Goal: Information Seeking & Learning: Compare options

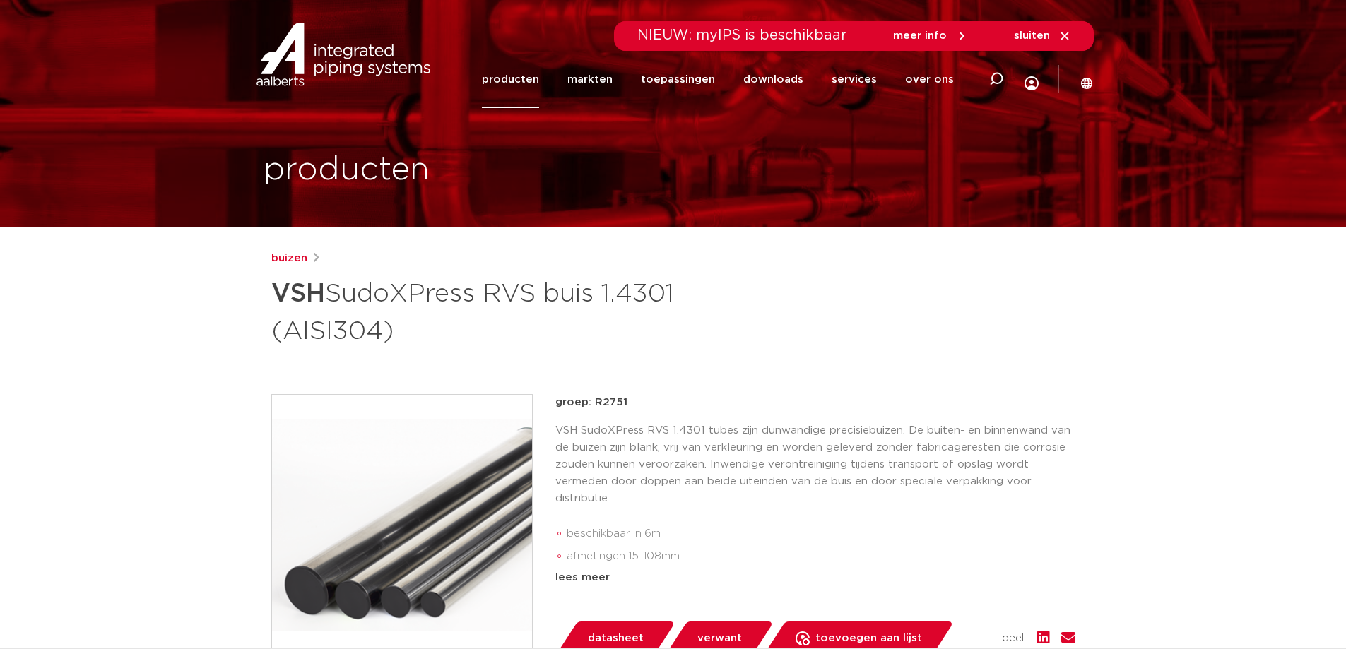
click at [299, 260] on link "buizen" at bounding box center [289, 258] width 36 height 17
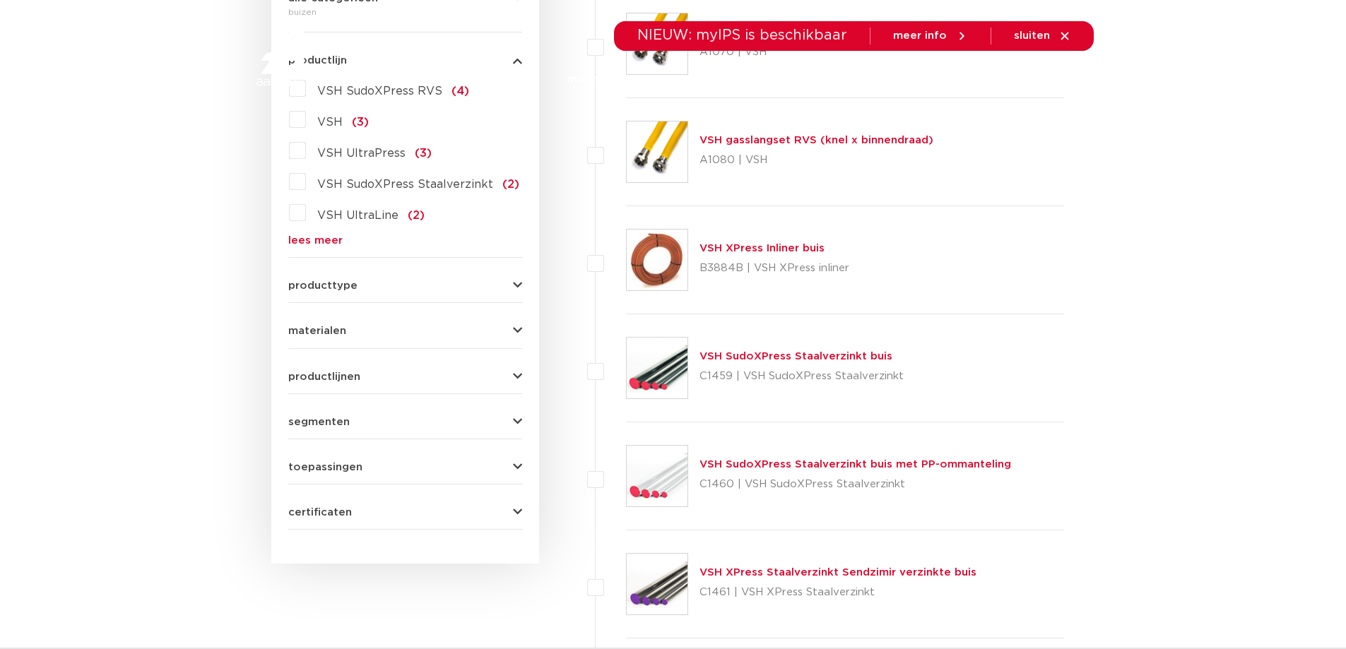
click at [320, 328] on span "materialen" at bounding box center [317, 331] width 58 height 11
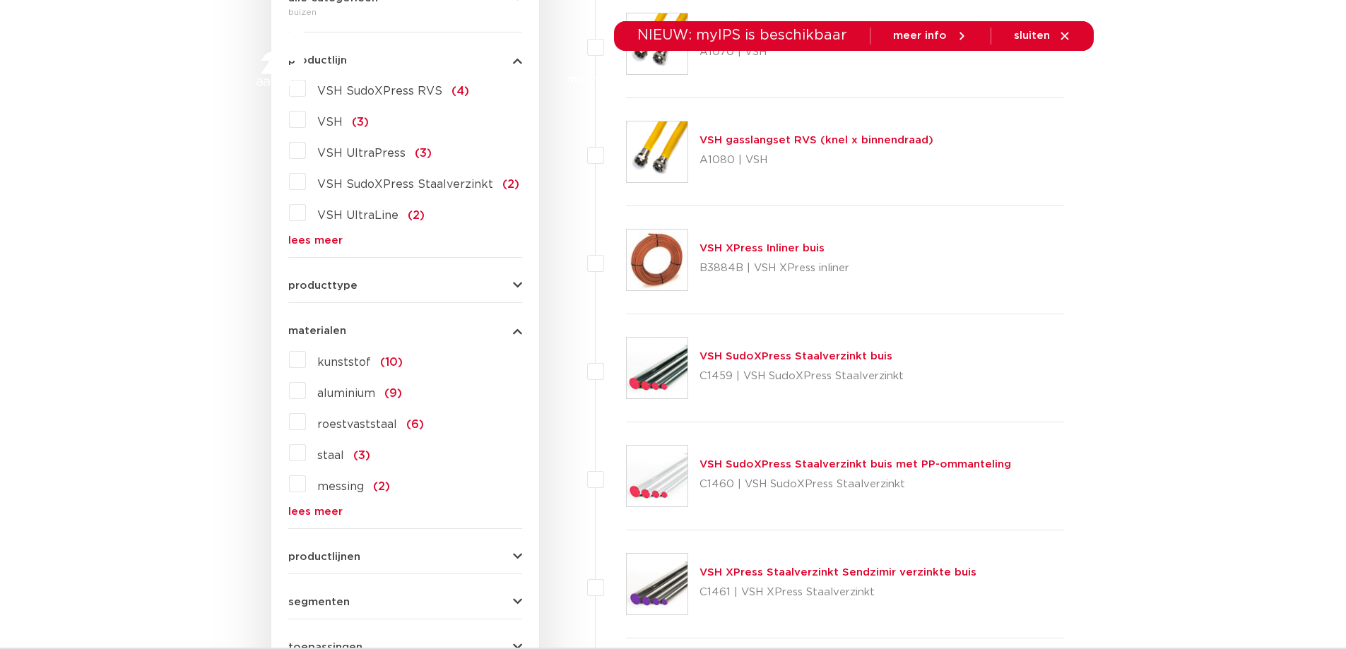
click at [306, 425] on label "roestvaststaal (6)" at bounding box center [365, 421] width 118 height 23
click at [0, 0] on input "roestvaststaal (6)" at bounding box center [0, 0] width 0 height 0
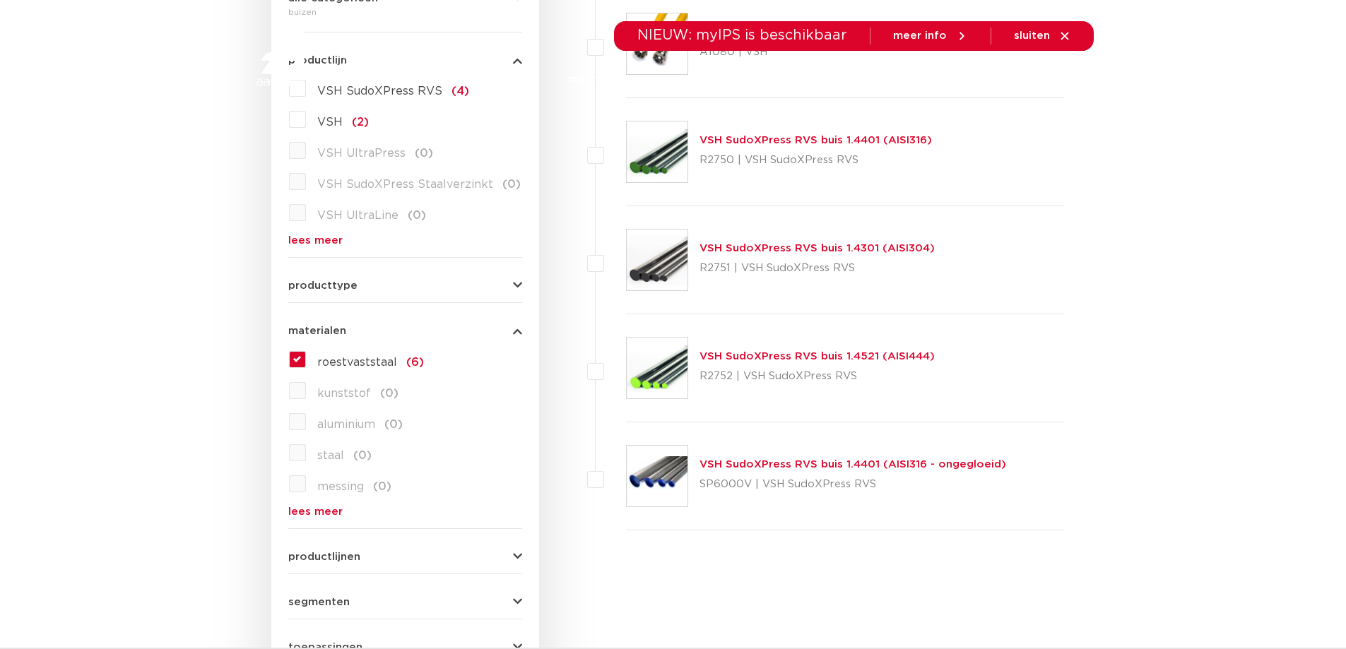
click at [841, 256] on div "VSH SudoXPress RVS buis 1.4301 (AISI304) R2751 | VSH SudoXPress RVS" at bounding box center [816, 260] width 235 height 40
click at [836, 248] on link "VSH SudoXPress RVS buis 1.4301 (AISI304)" at bounding box center [816, 248] width 235 height 11
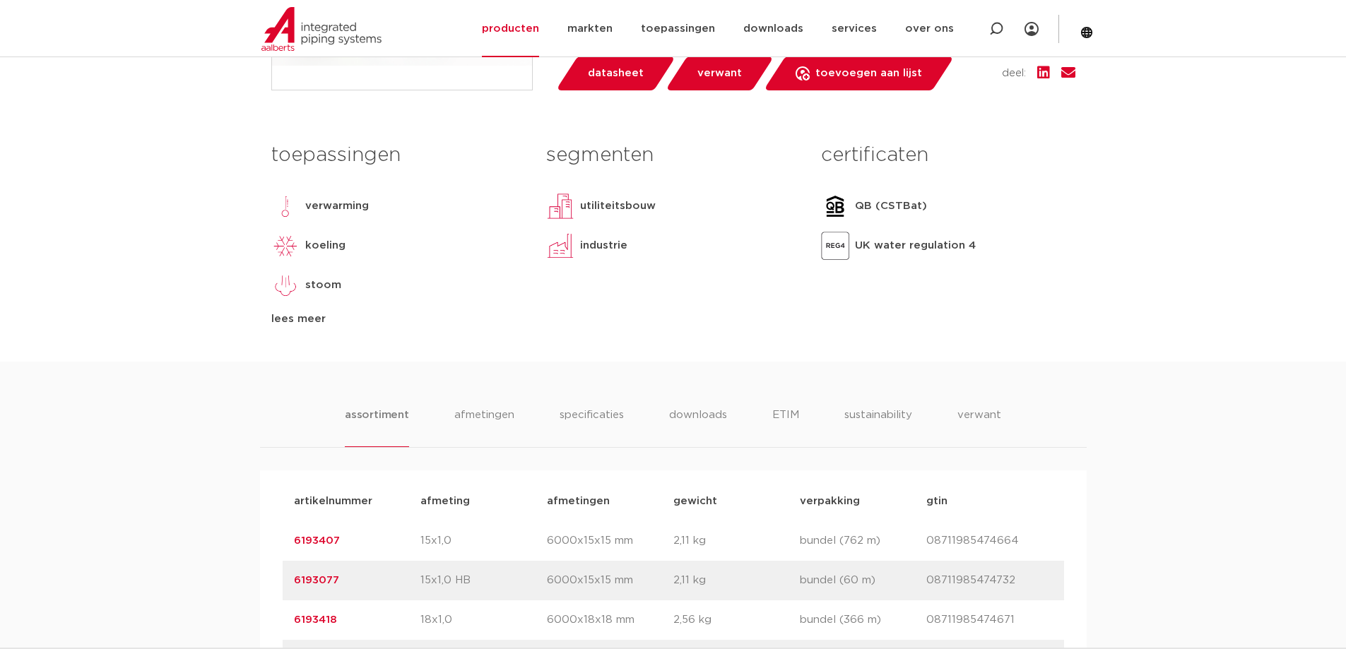
scroll to position [706, 0]
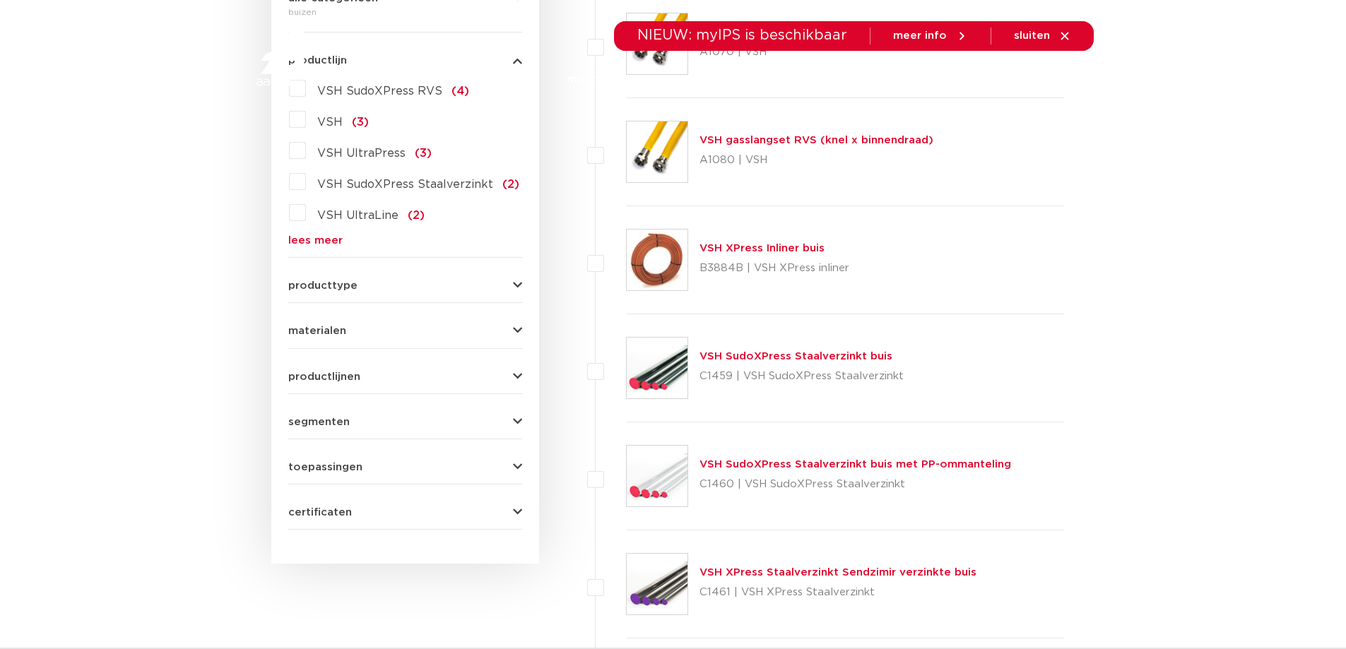
click at [336, 343] on form "zoek op naam of productnummer alle categorieën buizen fittingen afsluiters buiz…" at bounding box center [405, 223] width 234 height 613
click at [336, 337] on form "zoek op naam of productnummer alle categorieën buizen fittingen afsluiters buiz…" at bounding box center [405, 223] width 234 height 613
click at [332, 326] on span "materialen" at bounding box center [317, 331] width 58 height 11
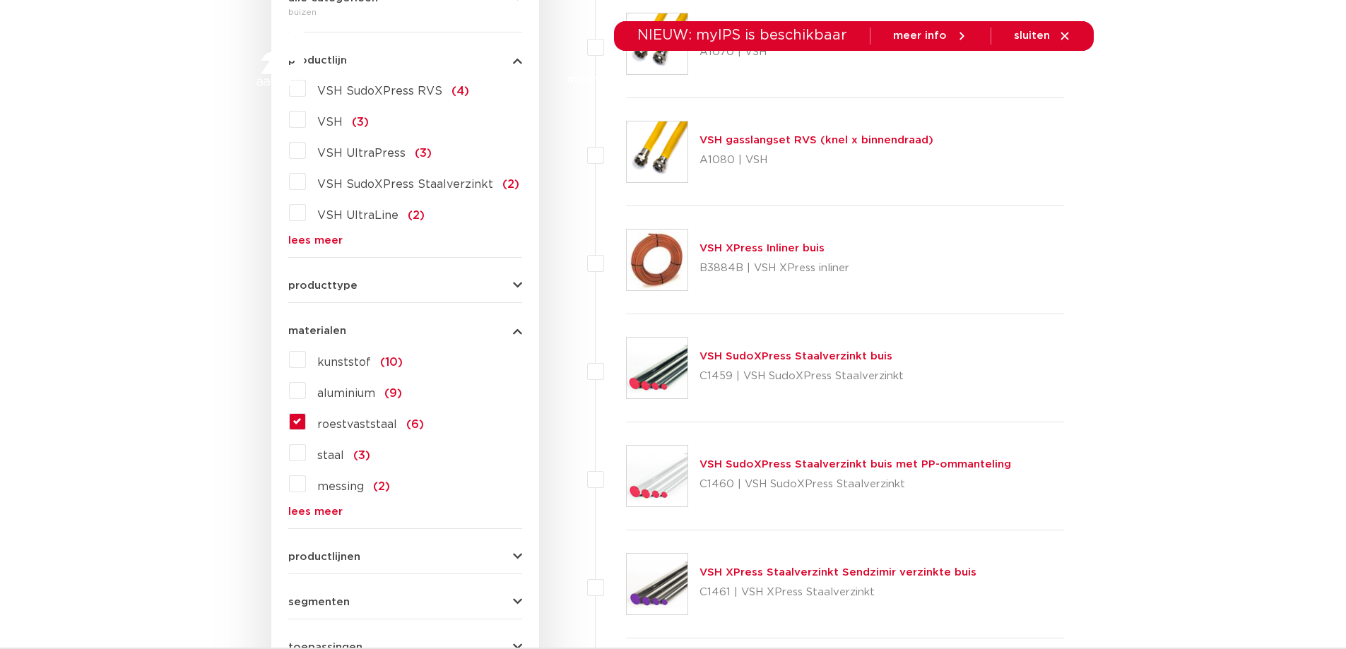
click at [306, 426] on label "roestvaststaal (6)" at bounding box center [365, 421] width 118 height 23
click at [0, 0] on input "roestvaststaal (6)" at bounding box center [0, 0] width 0 height 0
click at [306, 425] on label "roestvaststaal (6)" at bounding box center [365, 421] width 118 height 23
click at [0, 0] on input "roestvaststaal (6)" at bounding box center [0, 0] width 0 height 0
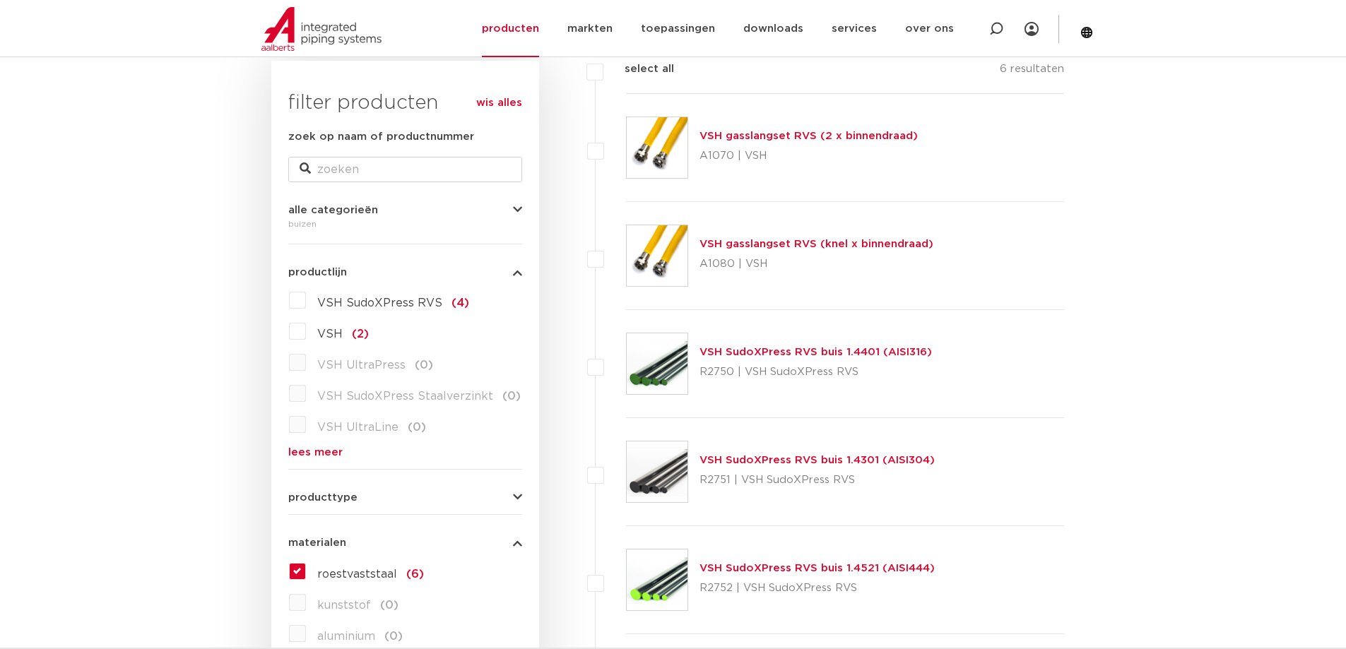
scroll to position [283, 0]
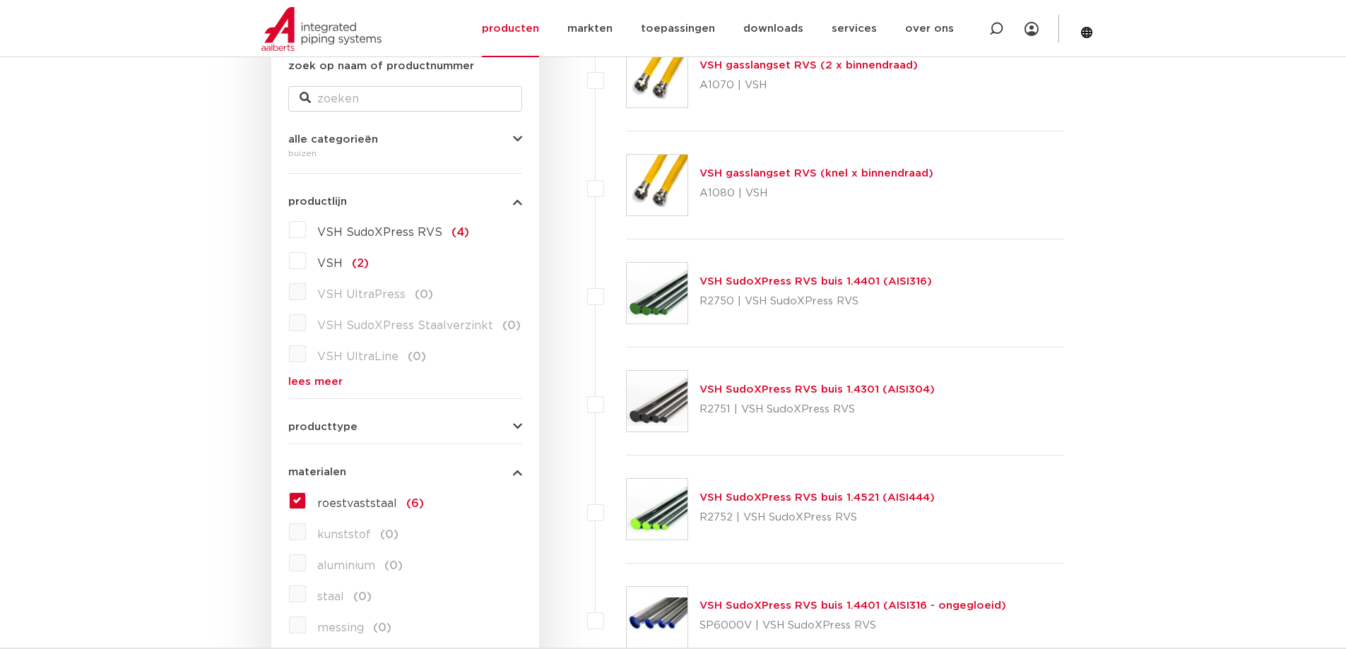
click at [875, 498] on link "VSH SudoXPress RVS buis 1.4521 (AISI444)" at bounding box center [816, 497] width 235 height 11
